Goal: Transaction & Acquisition: Purchase product/service

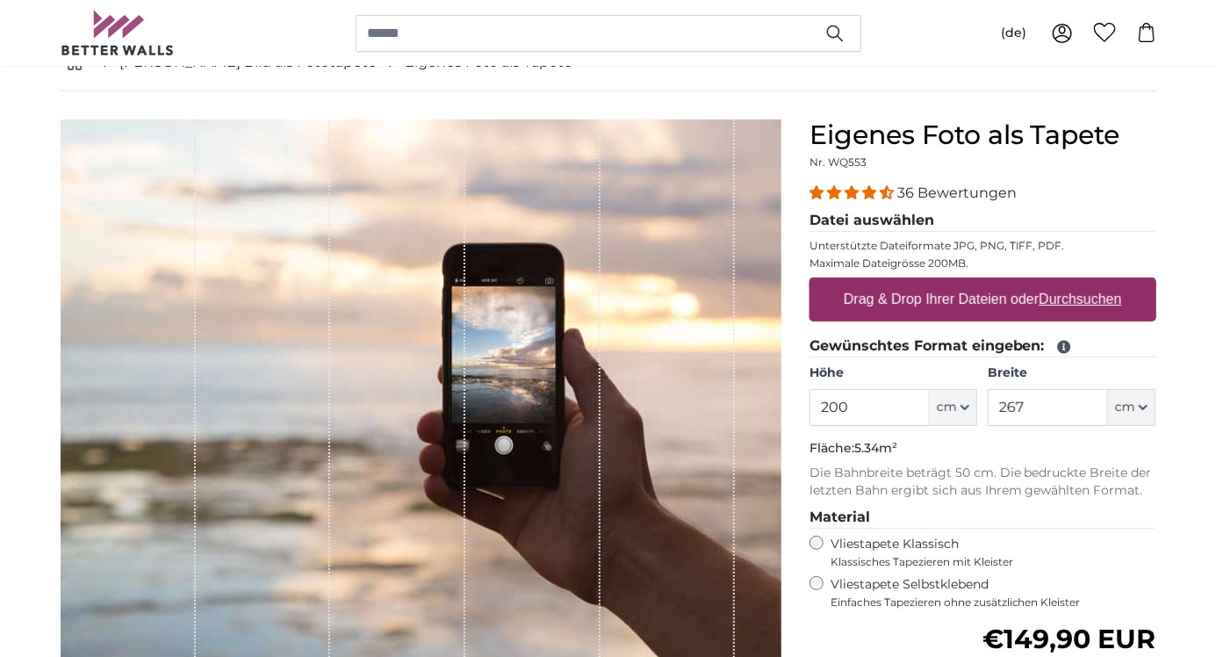
scroll to position [108, 0]
click at [1103, 300] on u "Durchsuchen" at bounding box center [1080, 299] width 83 height 15
click at [1103, 284] on input "Drag & Drop Ihrer Dateien oder Durchsuchen" at bounding box center [983, 280] width 347 height 5
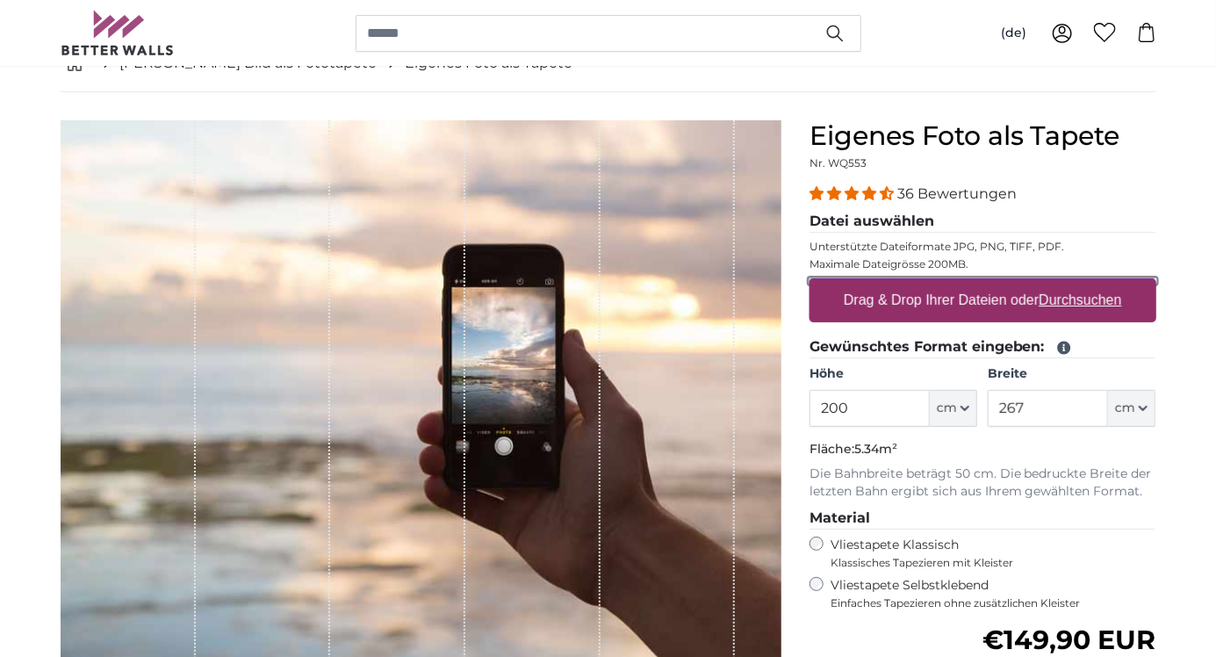
type input "**********"
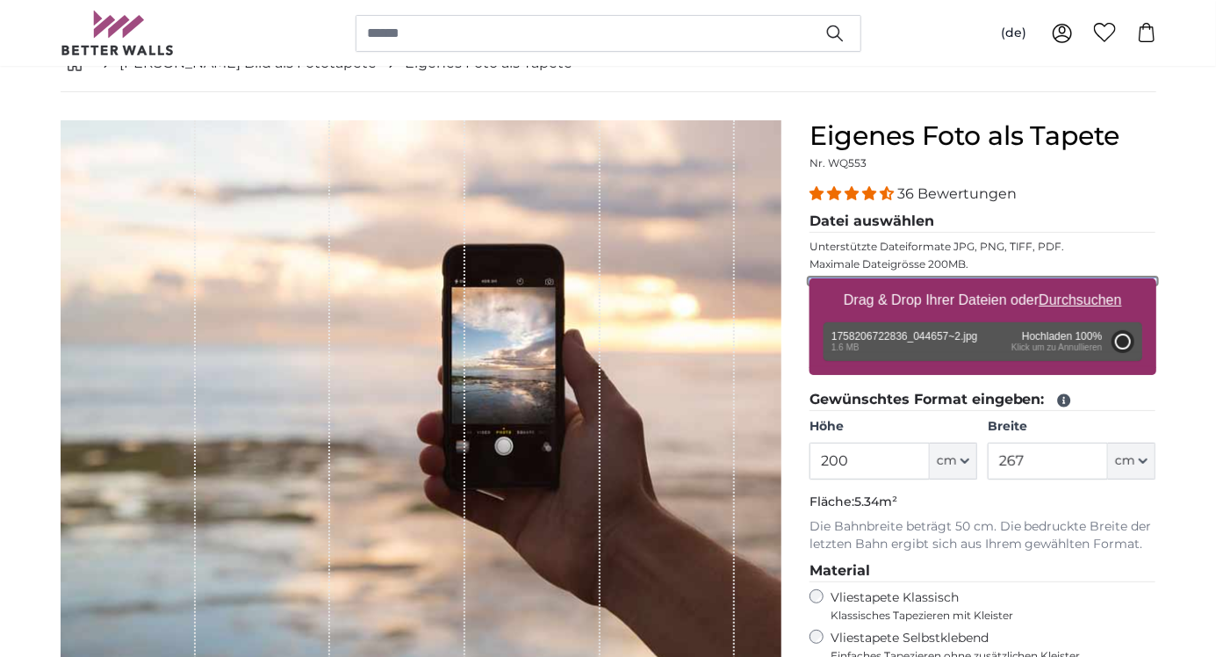
type input "266"
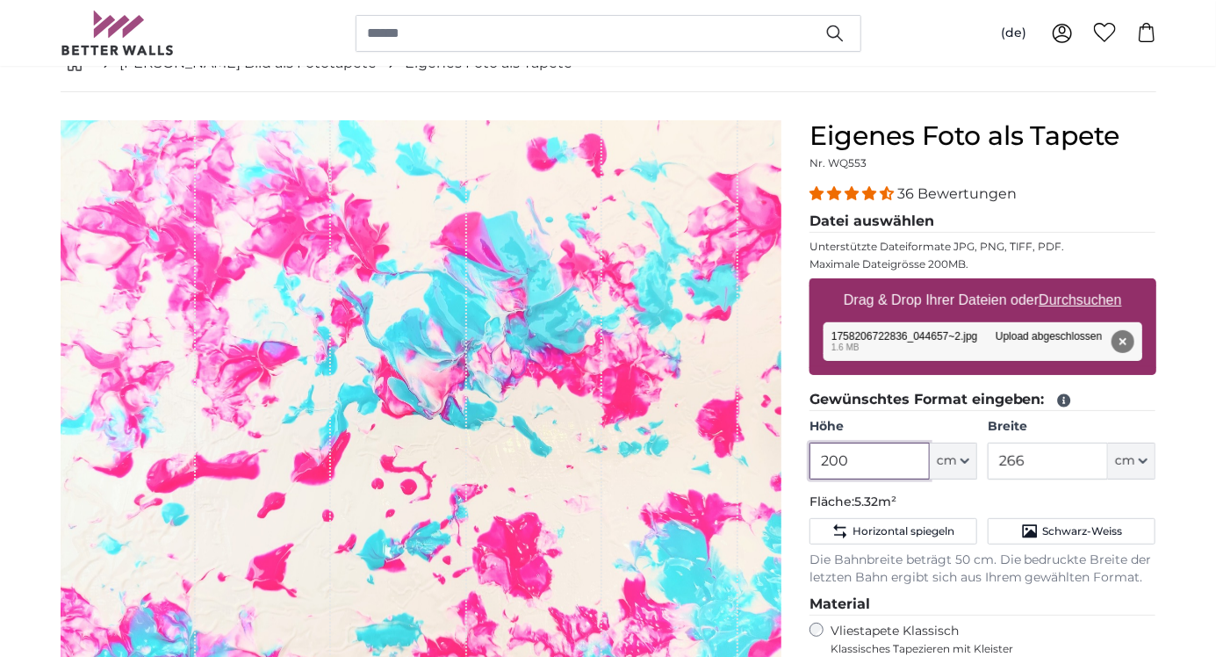
click at [877, 459] on input "200" at bounding box center [870, 461] width 120 height 37
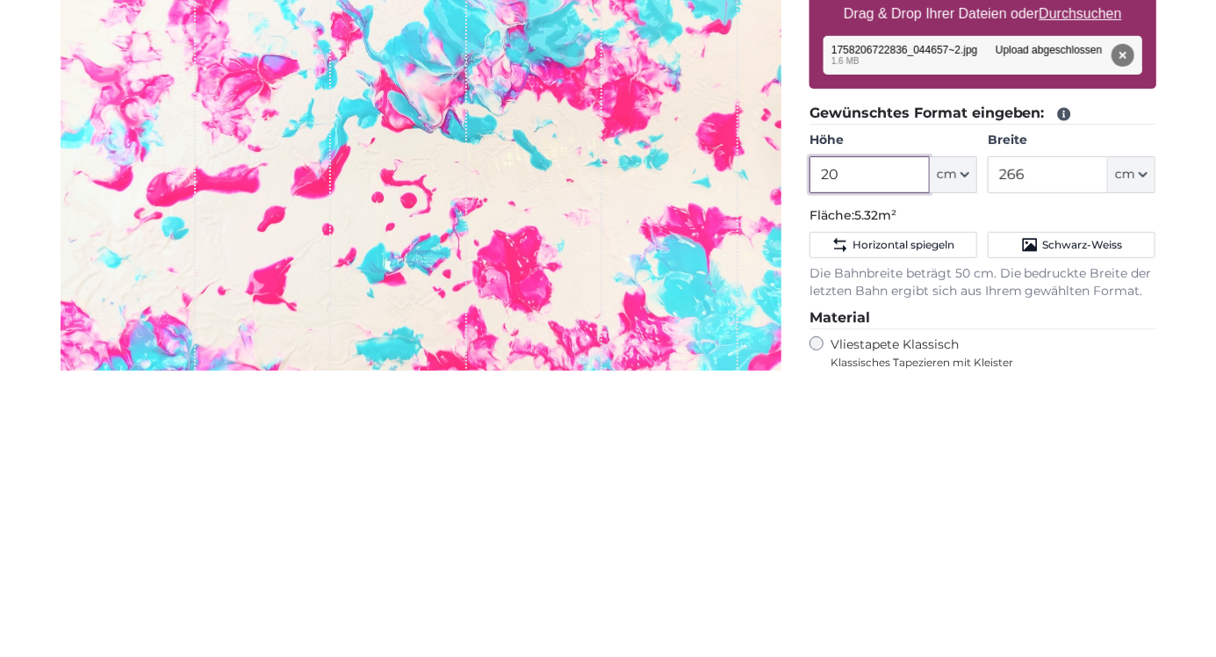
type input "2"
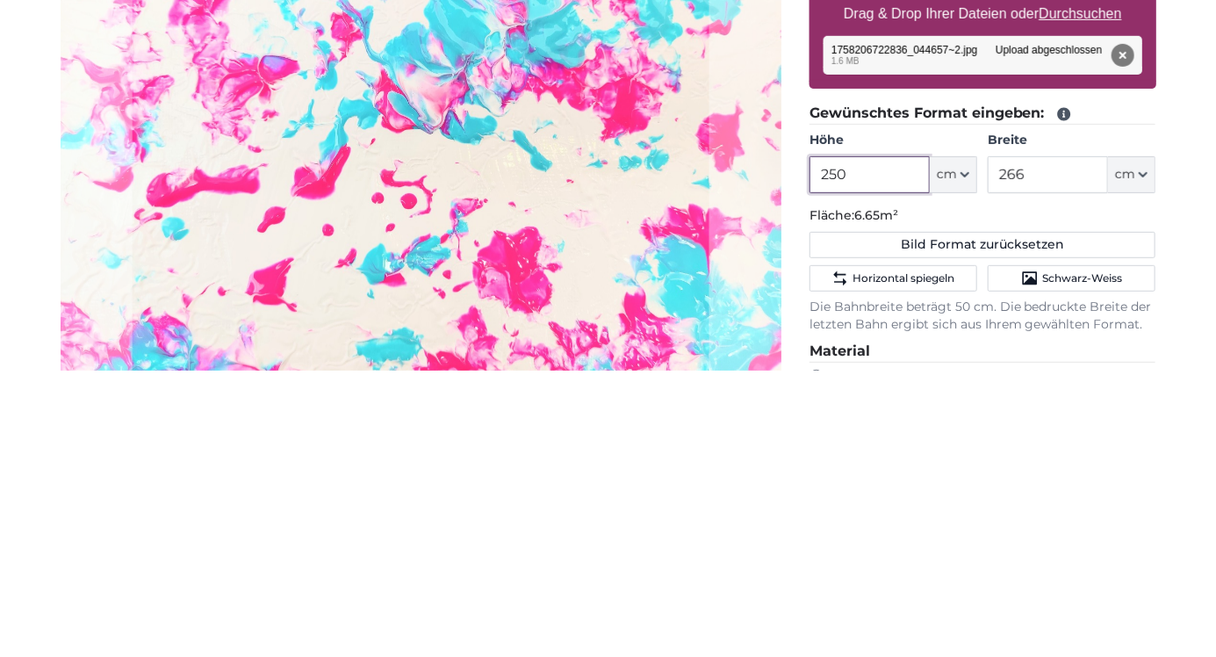
type input "250"
click at [1063, 459] on input "266" at bounding box center [1048, 461] width 120 height 37
type input "2"
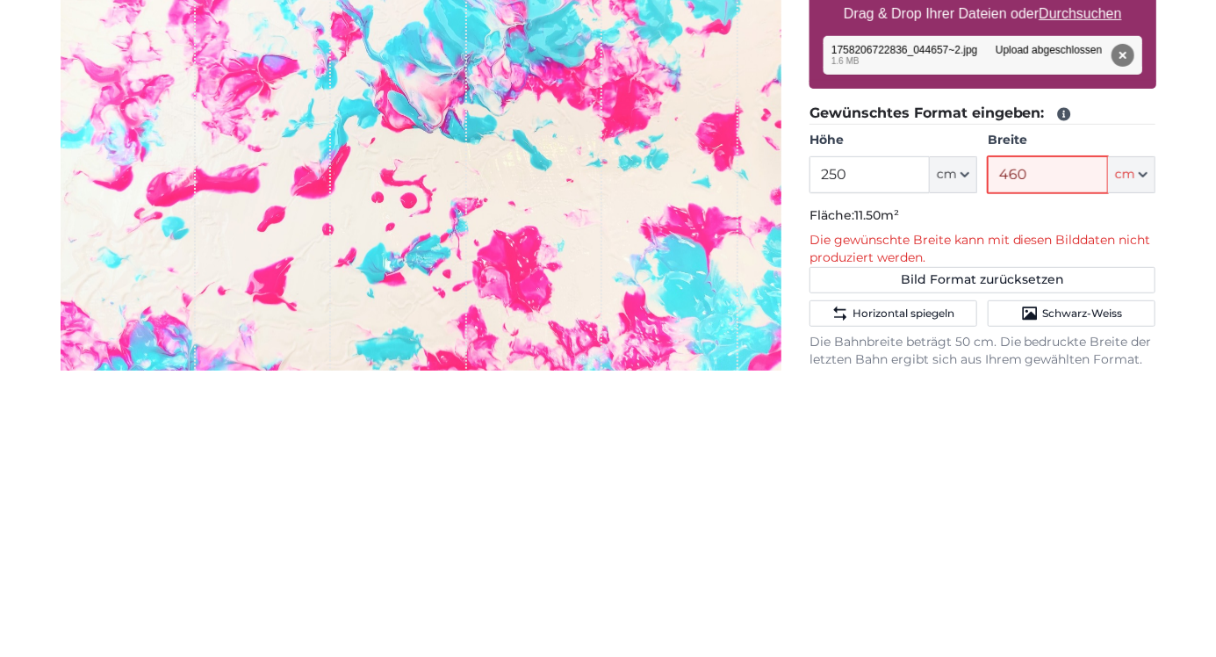
type input "460"
click at [1165, 512] on div "Eigenes Foto als Tapete Nr. WQ553 36 Bewertungen Datei auswählen Unterstützte D…" at bounding box center [983, 593] width 375 height 946
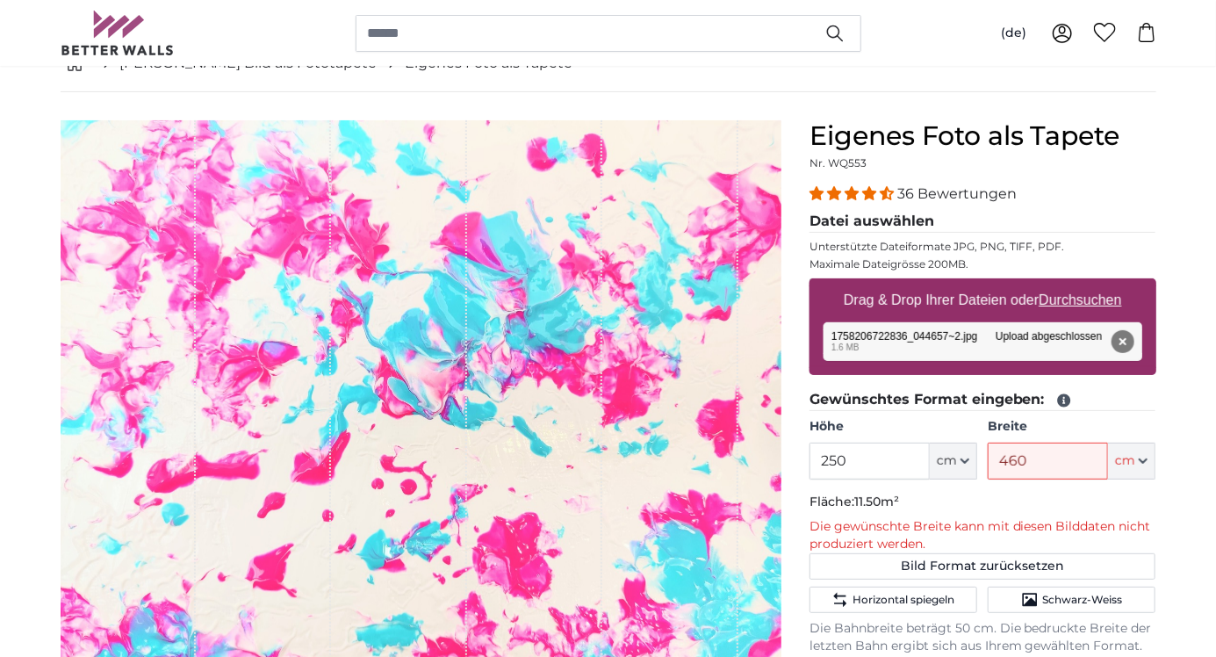
scroll to position [119, 0]
